Goal: Navigation & Orientation: Find specific page/section

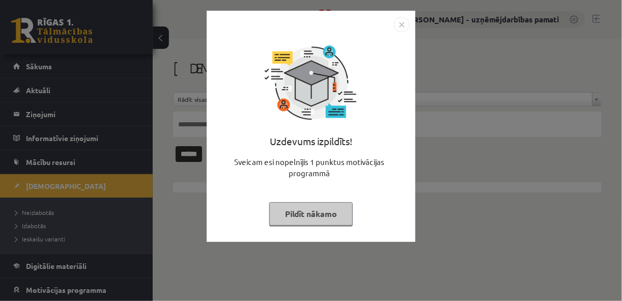
drag, startPoint x: 399, startPoint y: 27, endPoint x: 286, endPoint y: 42, distance: 114.6
click at [398, 26] on img "Close" at bounding box center [401, 24] width 15 height 15
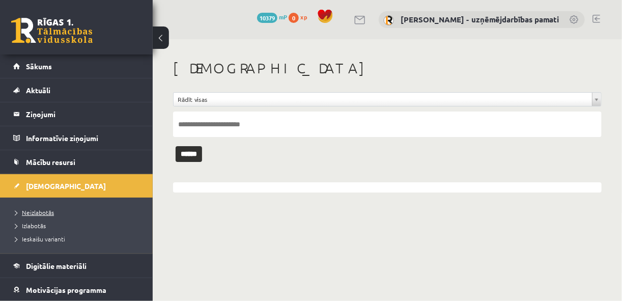
click at [30, 212] on span "Neizlabotās" at bounding box center [34, 212] width 39 height 8
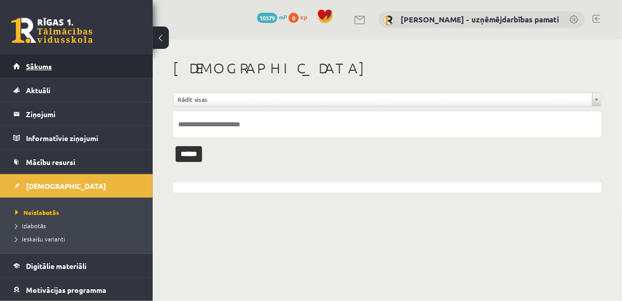
click at [44, 67] on span "Sākums" at bounding box center [39, 66] width 26 height 9
